Goal: Check status: Check status

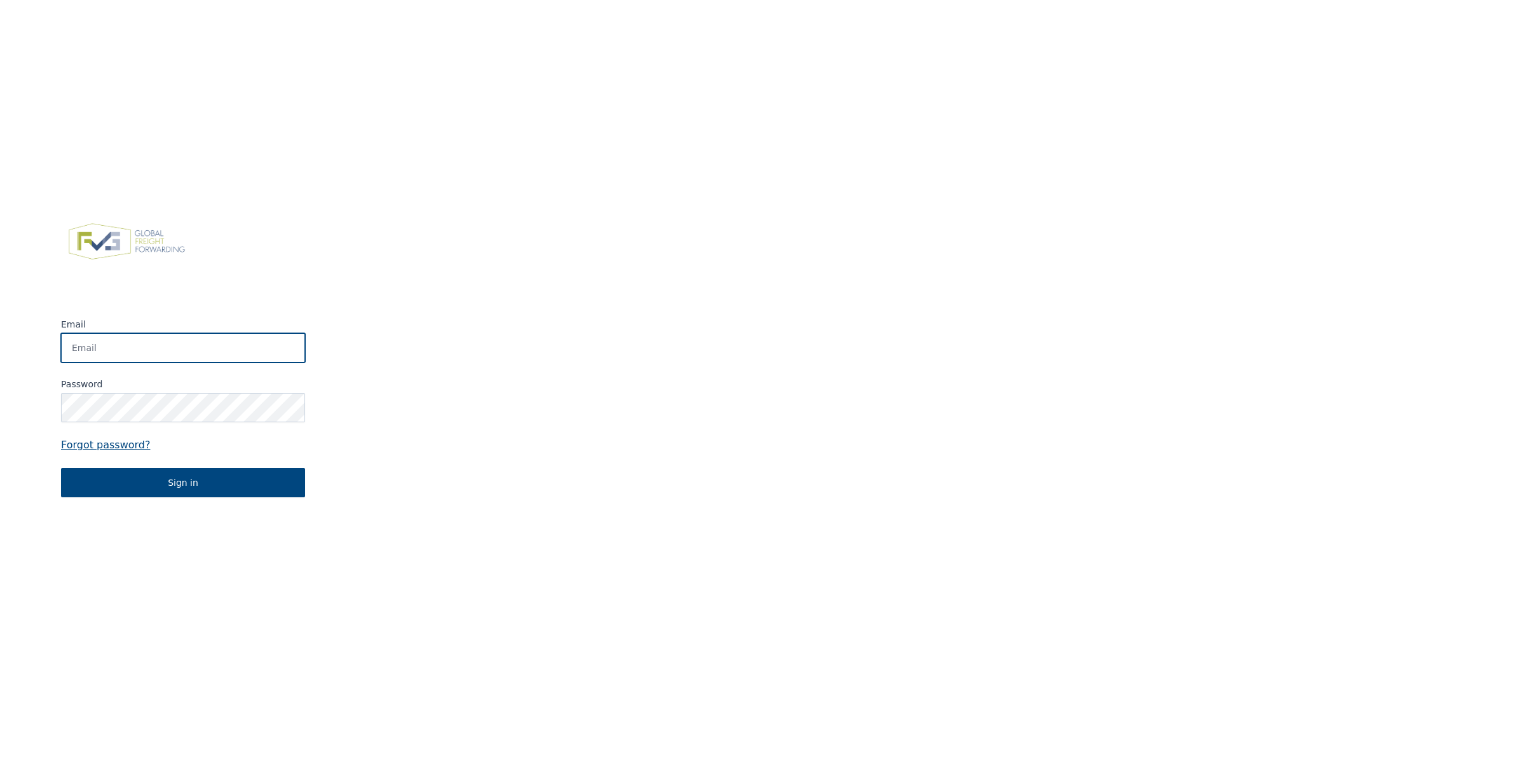
drag, startPoint x: 161, startPoint y: 332, endPoint x: 153, endPoint y: 355, distance: 24.3
click at [161, 333] on input "Email" at bounding box center [183, 347] width 244 height 29
type input "Elien.Valkeneers@berghoffworldwide.com"
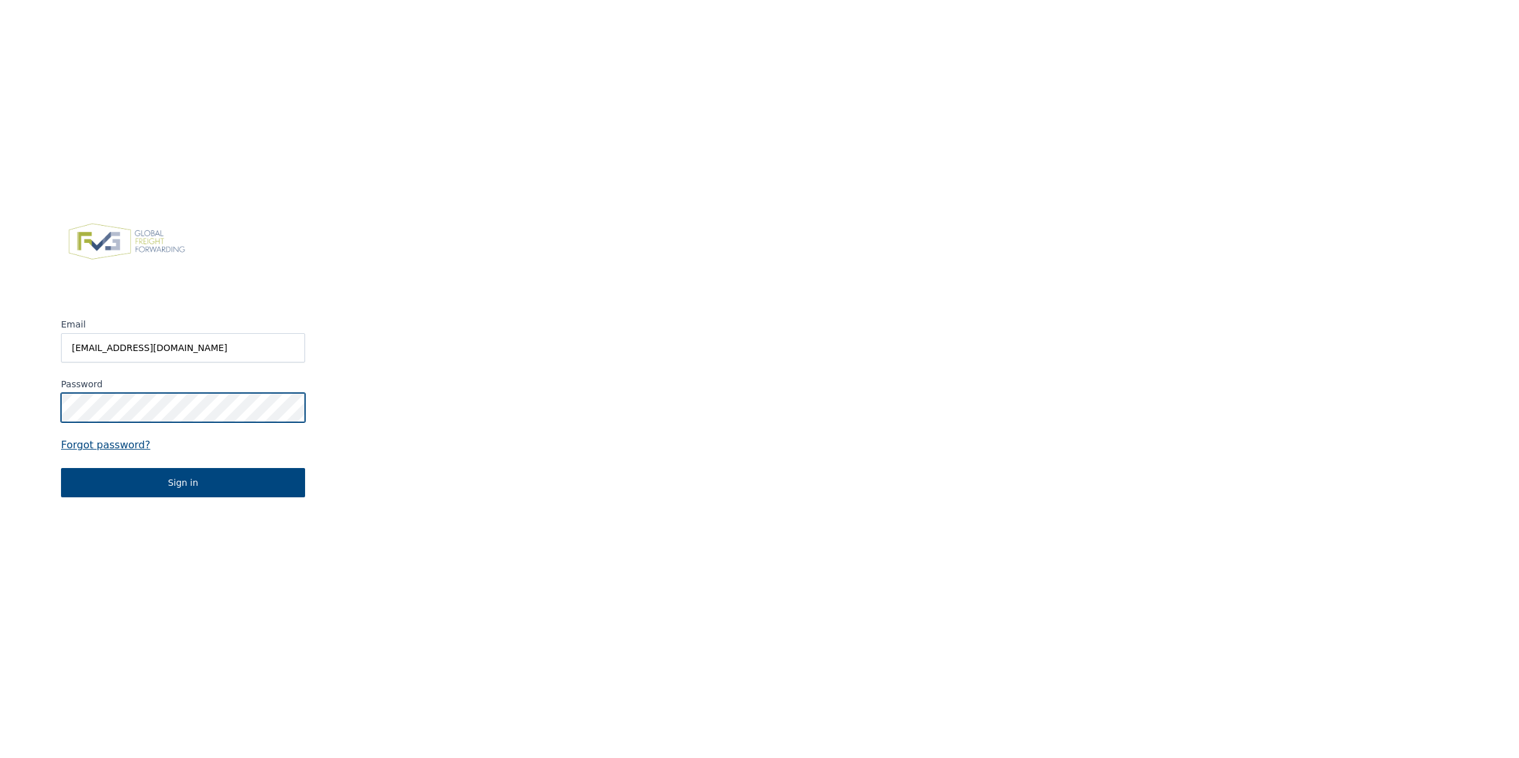
click at [61, 468] on button "Sign in" at bounding box center [183, 482] width 244 height 29
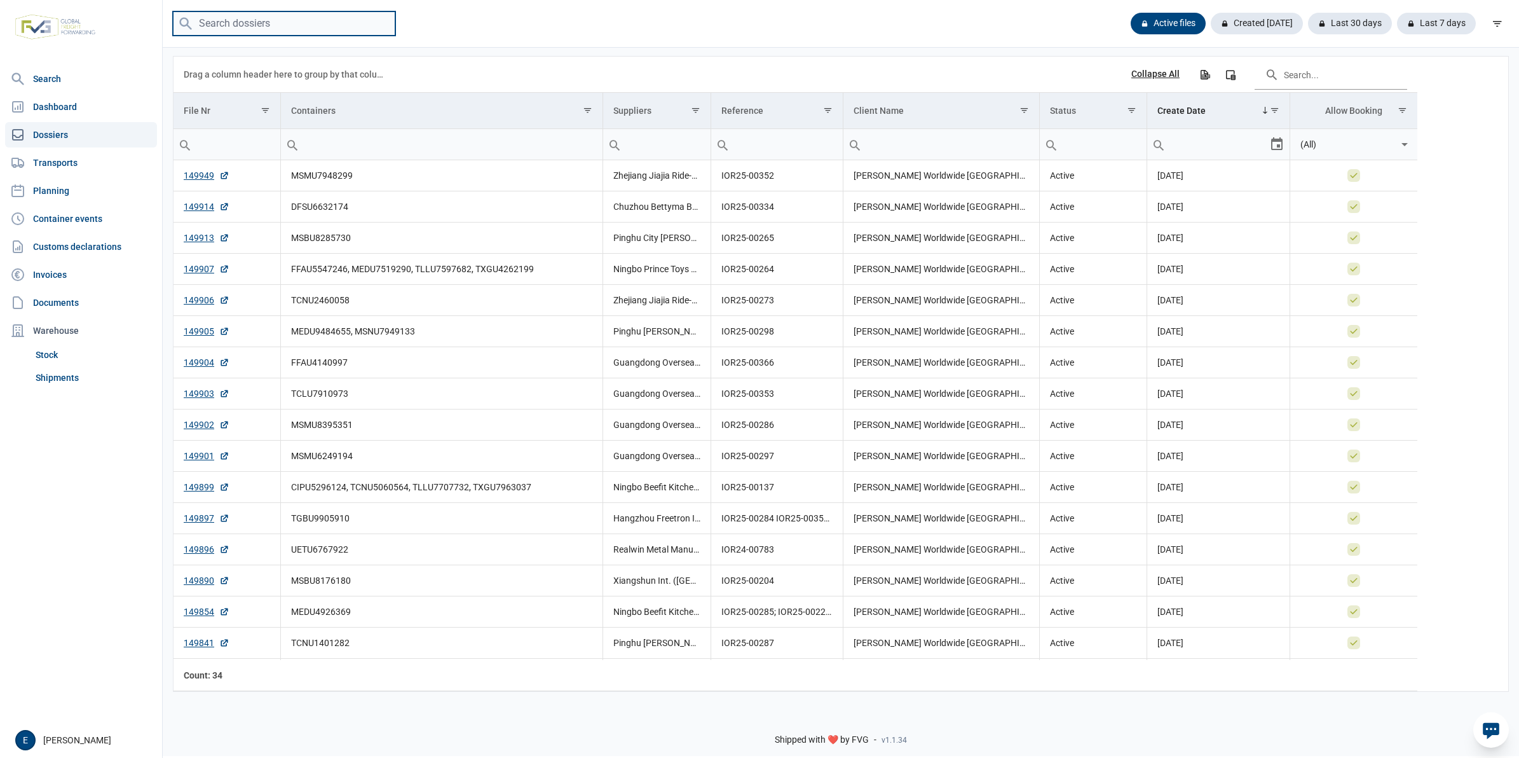
click at [273, 26] on input "search" at bounding box center [284, 23] width 223 height 25
paste input "MSMU5061411"
type input "MSMU5061411"
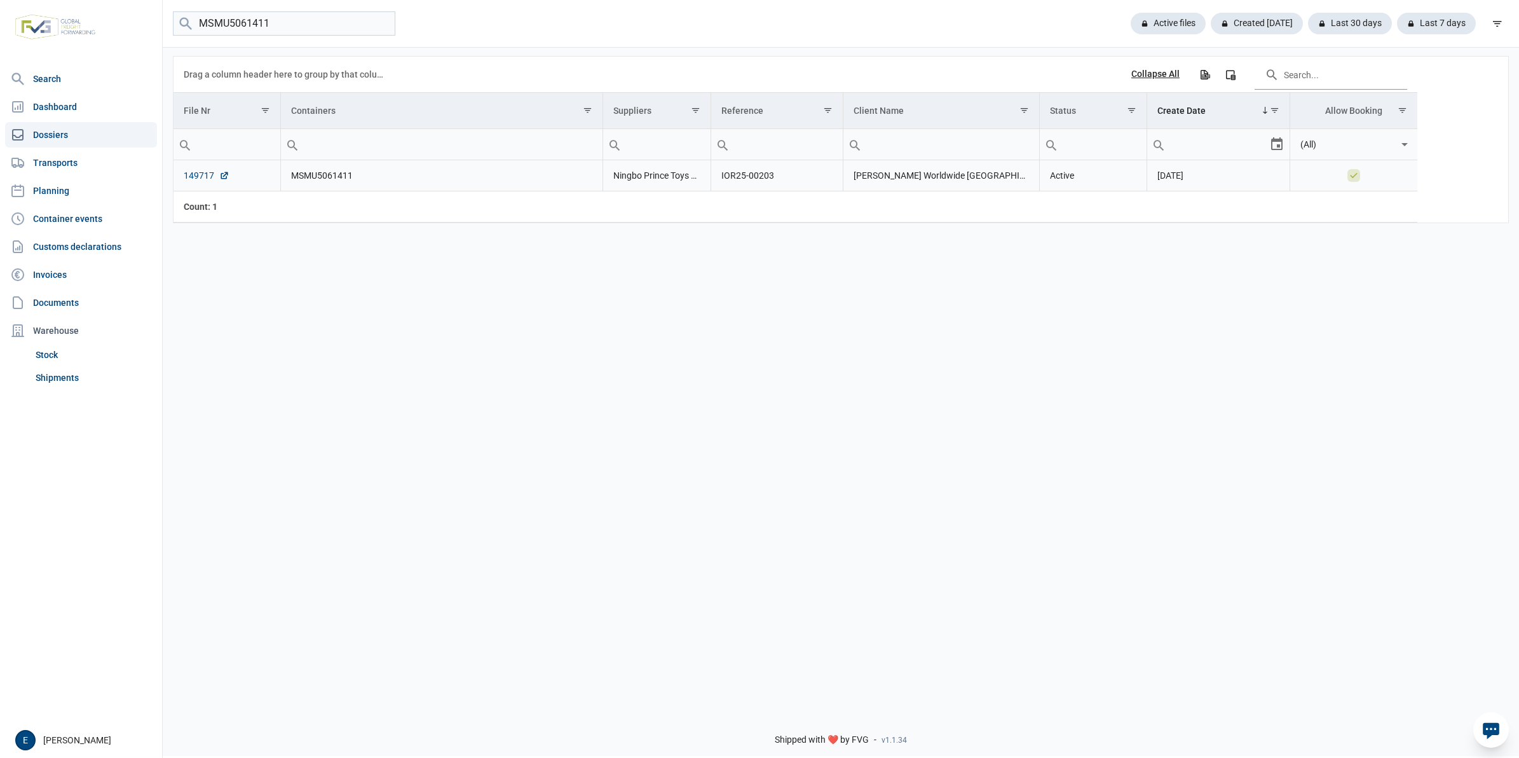
click at [204, 172] on link "149717" at bounding box center [207, 175] width 46 height 13
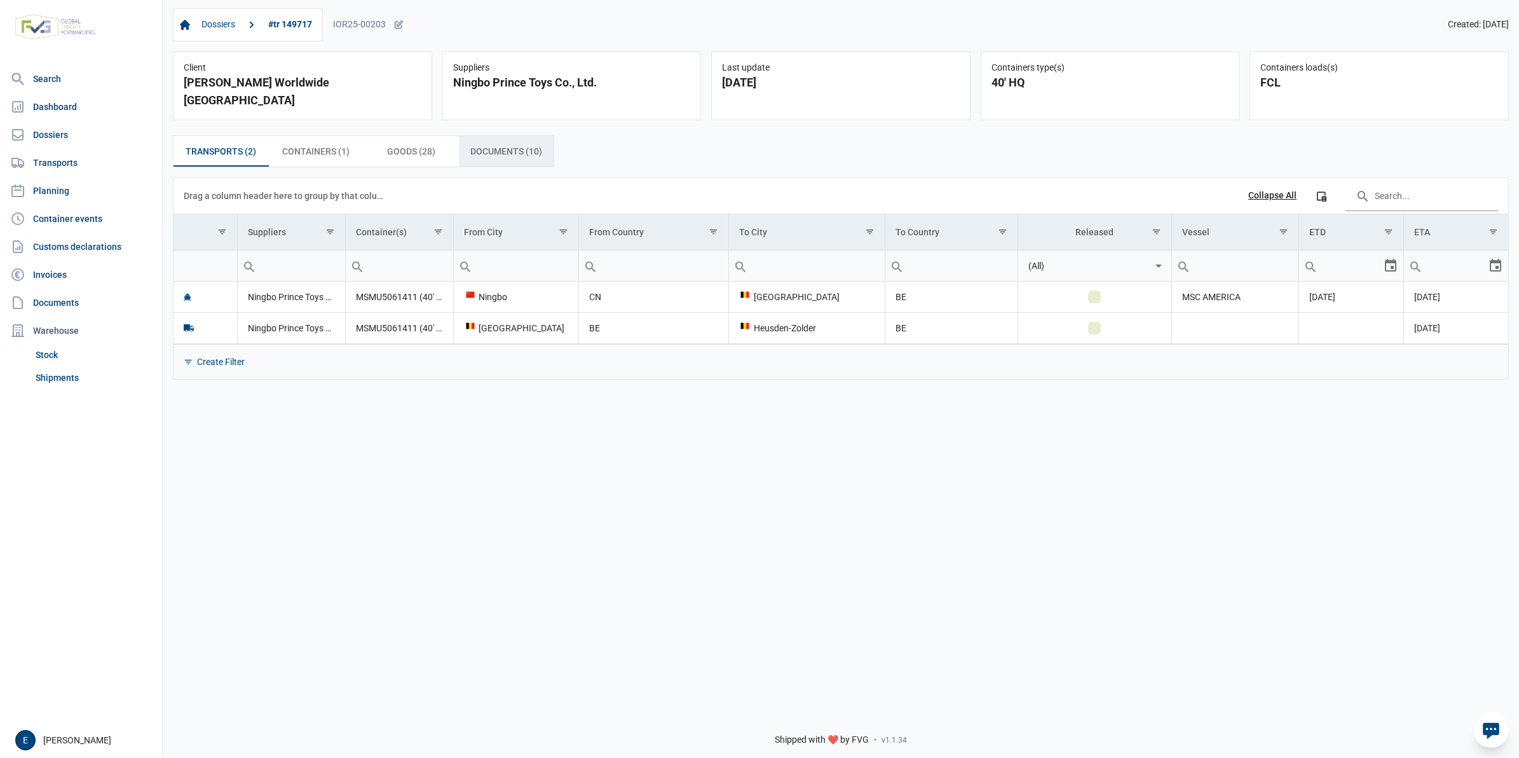
click at [496, 144] on span "Documents (10) Documents (10)" at bounding box center [506, 151] width 72 height 15
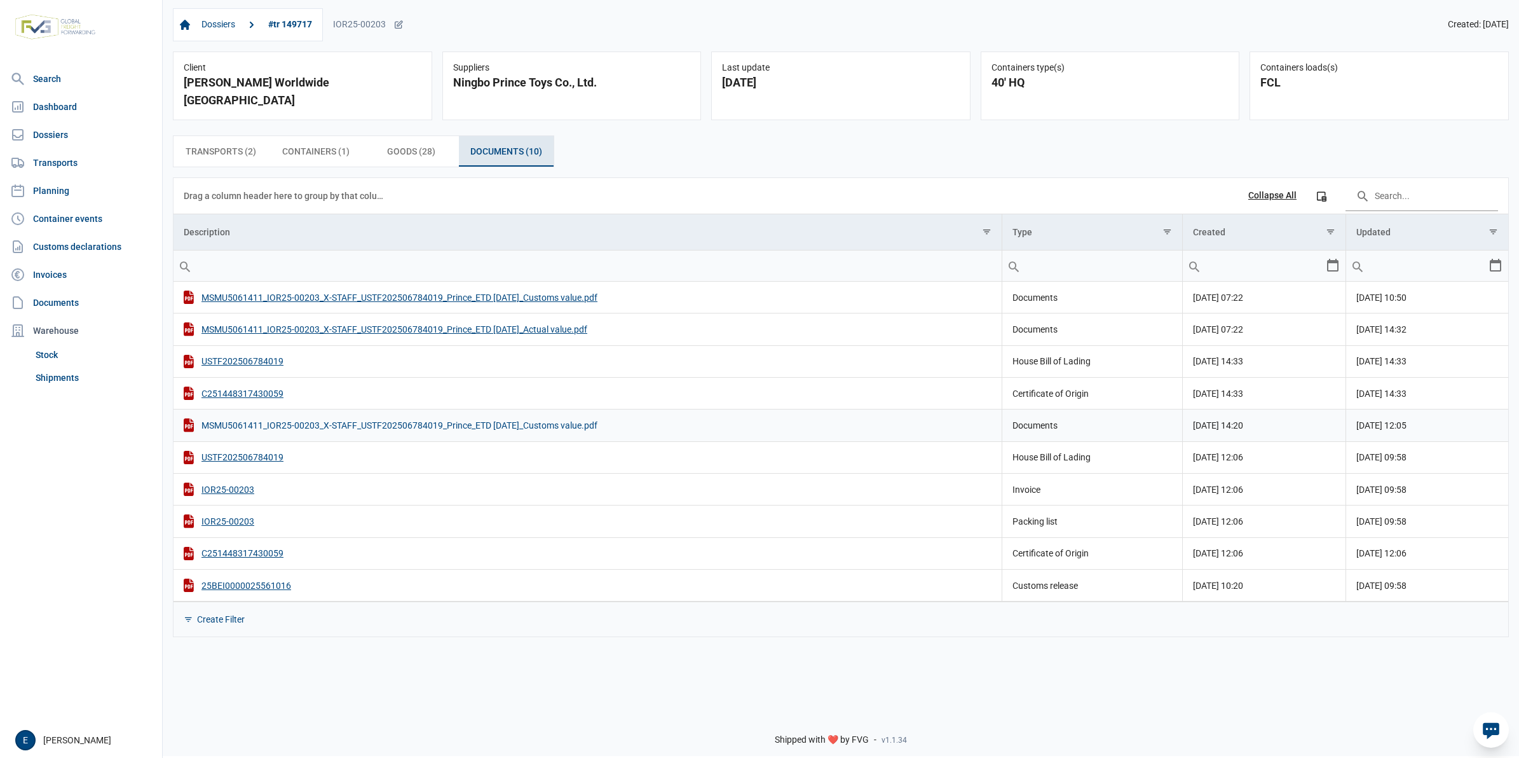
click at [601, 418] on div "MSMU5061411_IOR25-00203_X-STAFF_USTF202506784019_Prince_ETD [DATE]_Customs valu…" at bounding box center [588, 424] width 808 height 13
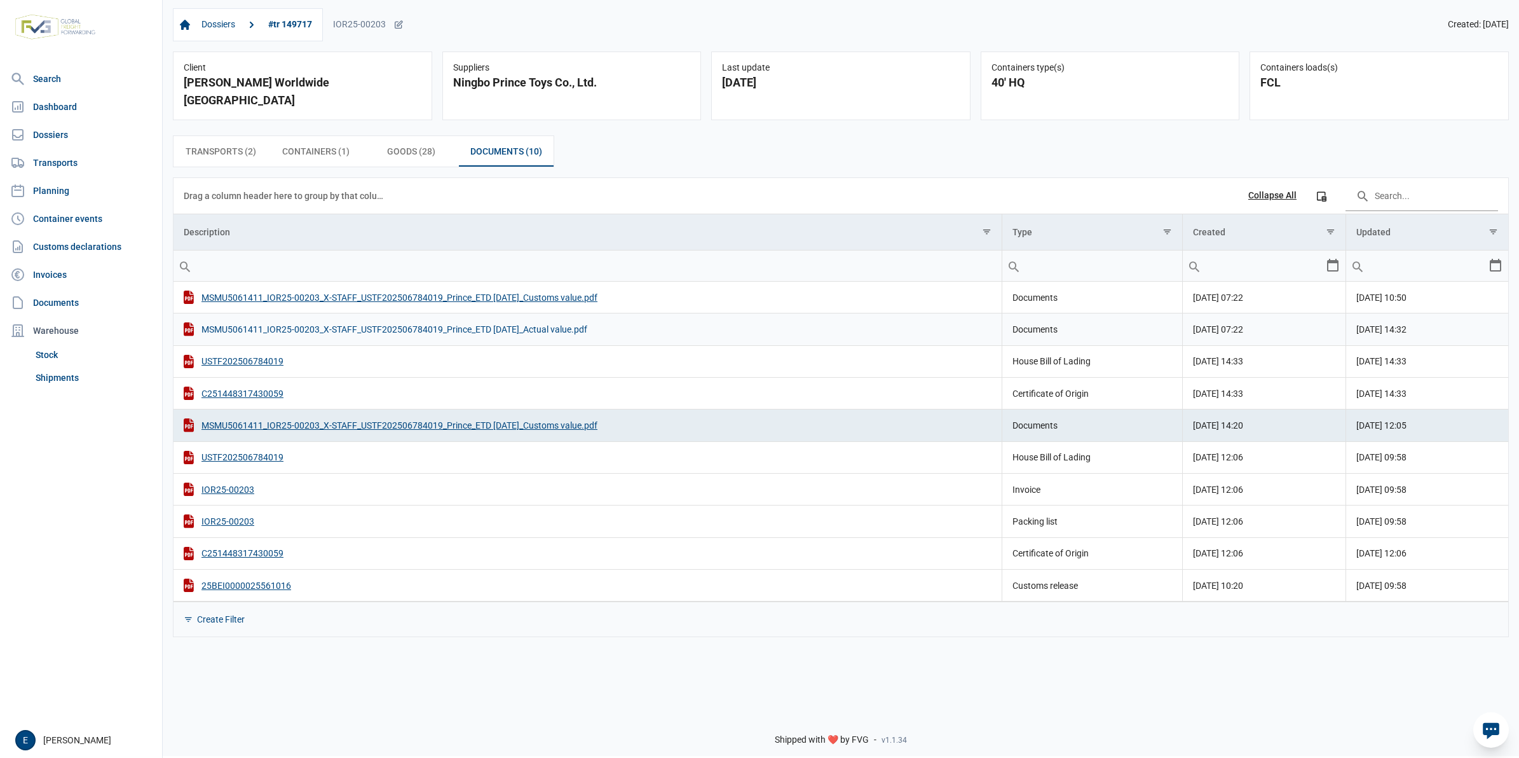
click at [586, 322] on div "MSMU5061411_IOR25-00203_X-STAFF_USTF202506784019_Prince_ETD [DATE]_Actual value…" at bounding box center [588, 328] width 808 height 13
